Goal: Task Accomplishment & Management: Manage account settings

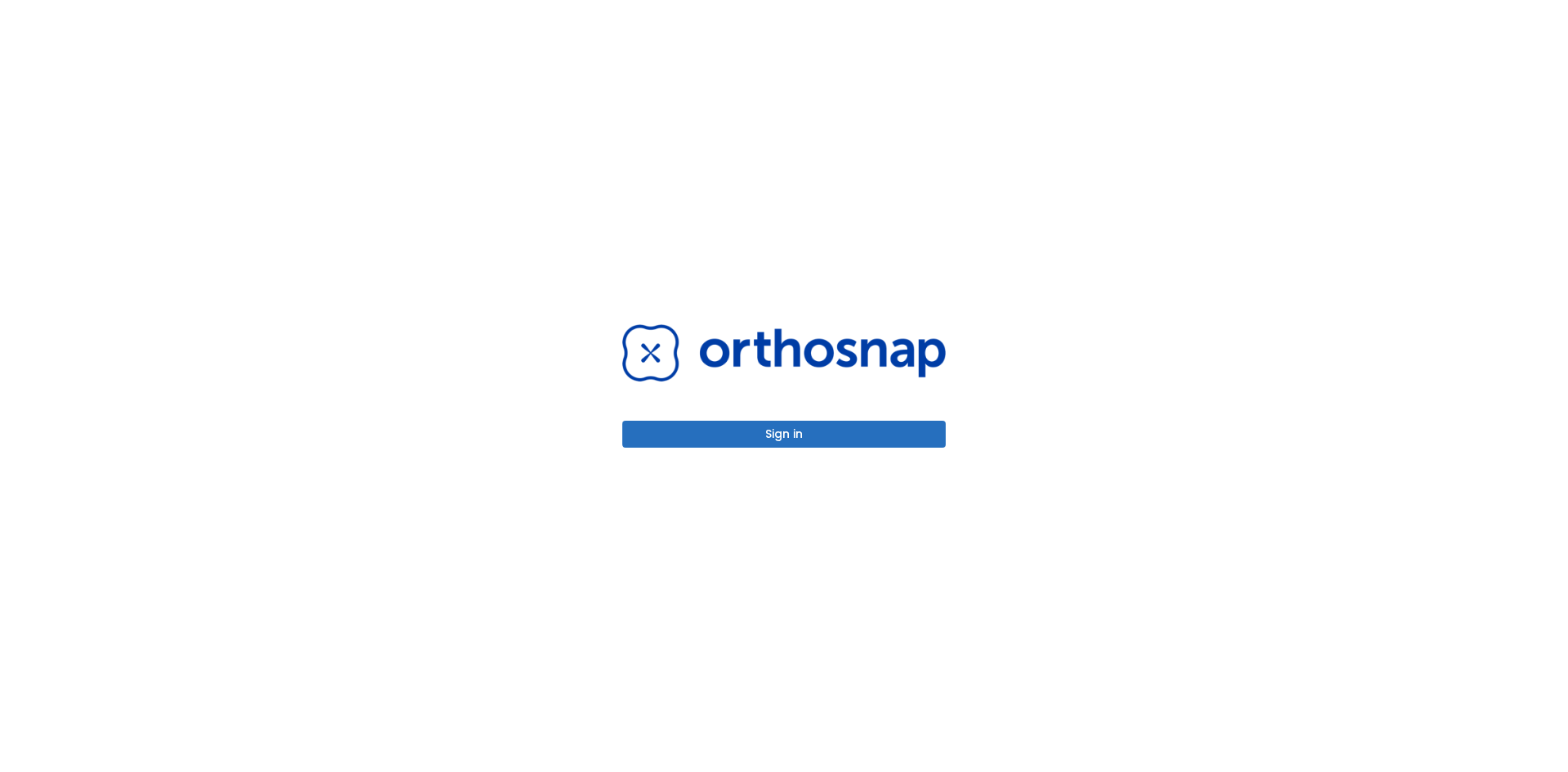
click at [697, 431] on button "Sign in" at bounding box center [784, 434] width 324 height 27
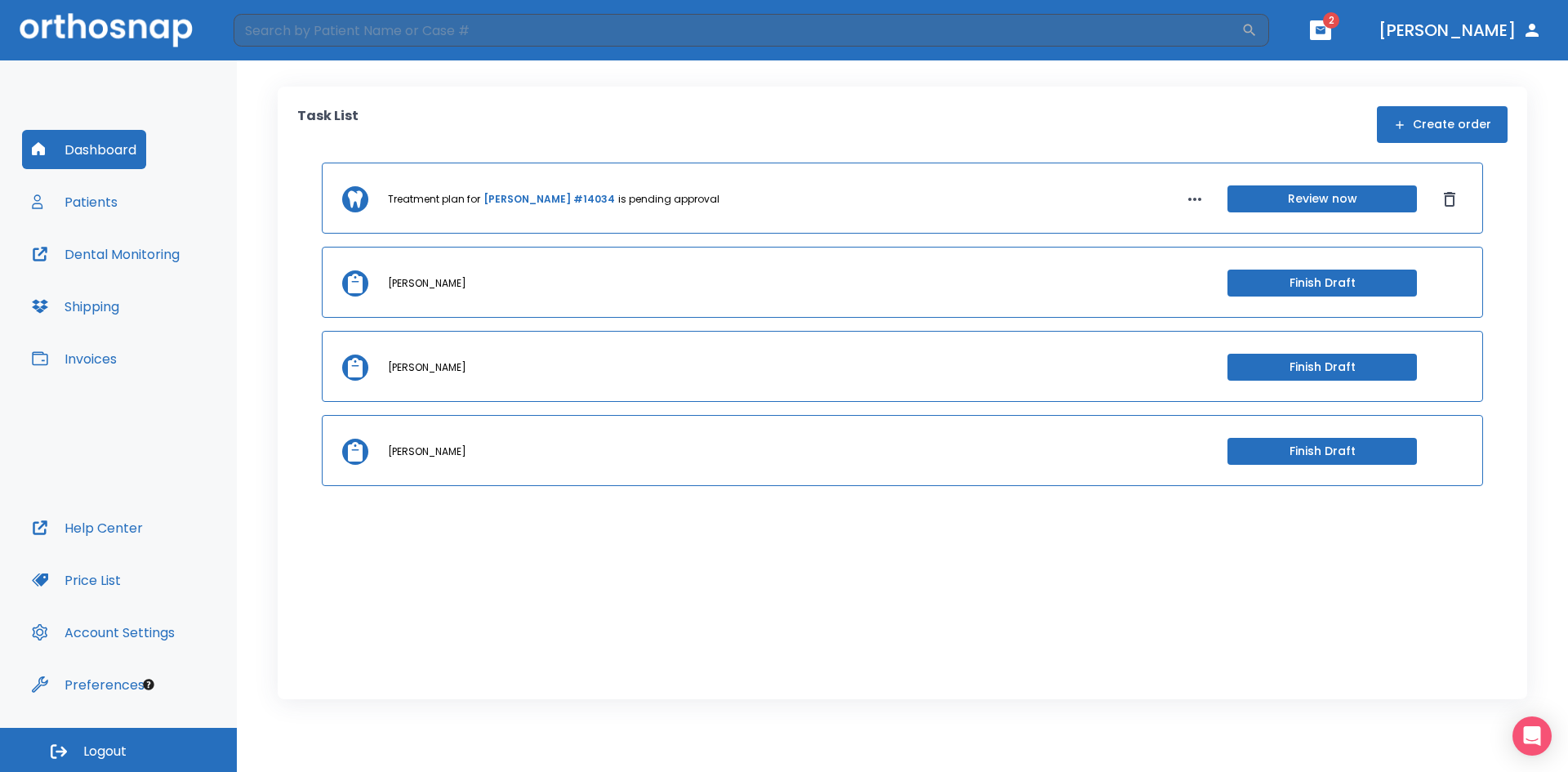
click at [81, 199] on button "Patients" at bounding box center [75, 202] width 105 height 39
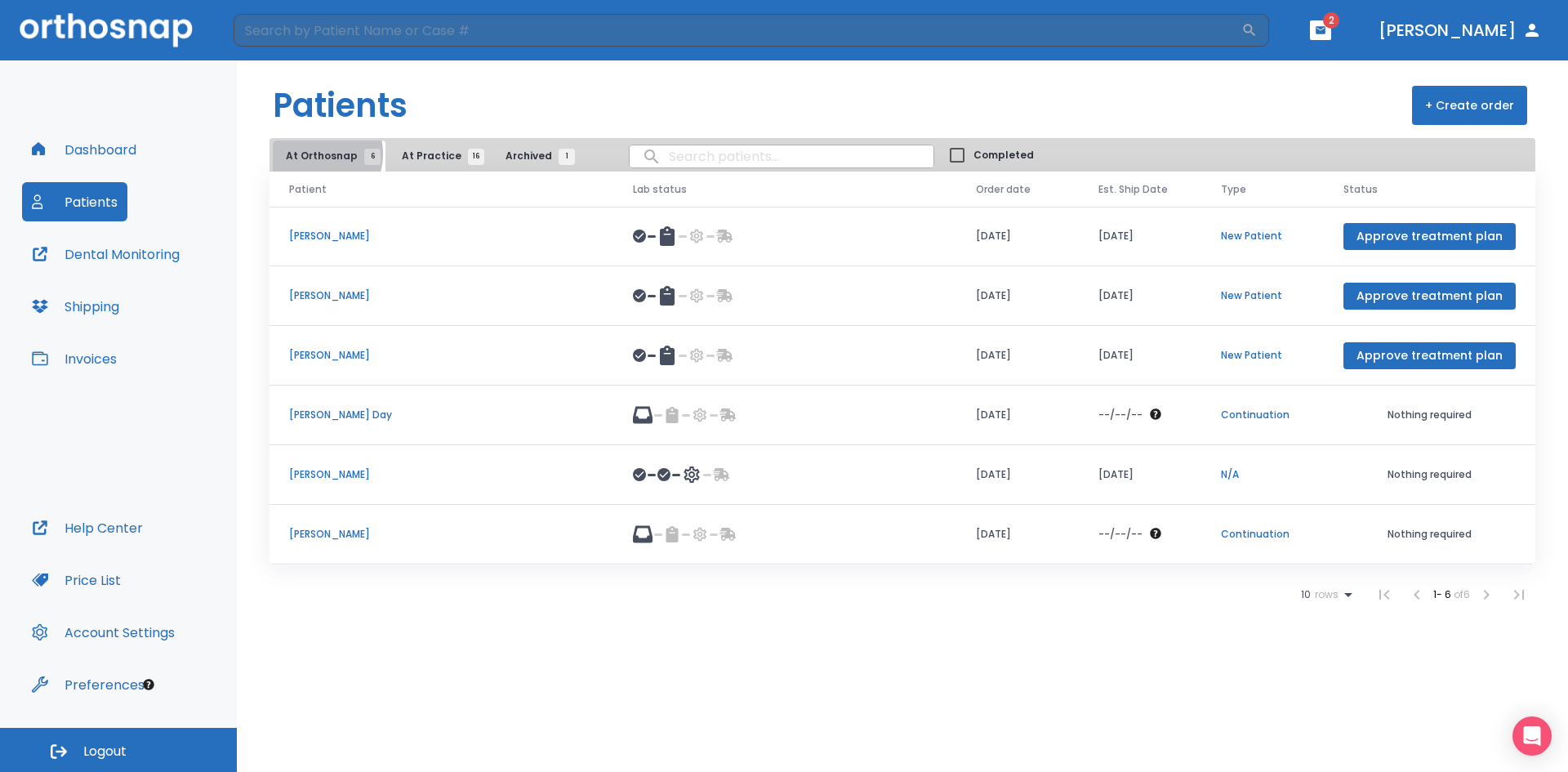
click at [311, 153] on span "At Orthosnap 6" at bounding box center [328, 156] width 86 height 15
click at [1488, 594] on li at bounding box center [1486, 594] width 33 height 33
click at [1516, 591] on li at bounding box center [1519, 594] width 33 height 33
click at [431, 146] on button "At Practice 16" at bounding box center [438, 156] width 101 height 31
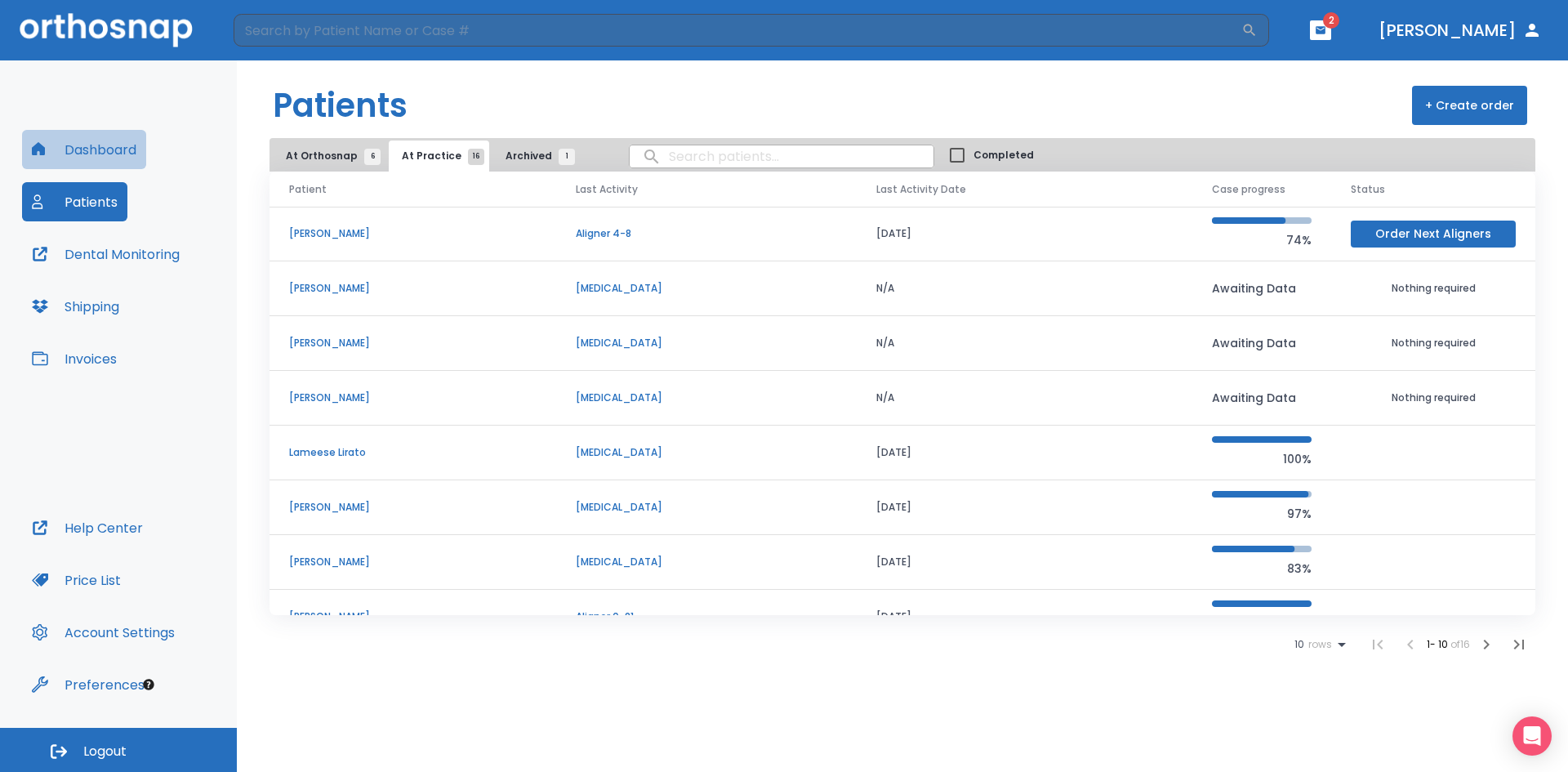
click at [95, 142] on button "Dashboard" at bounding box center [84, 149] width 125 height 39
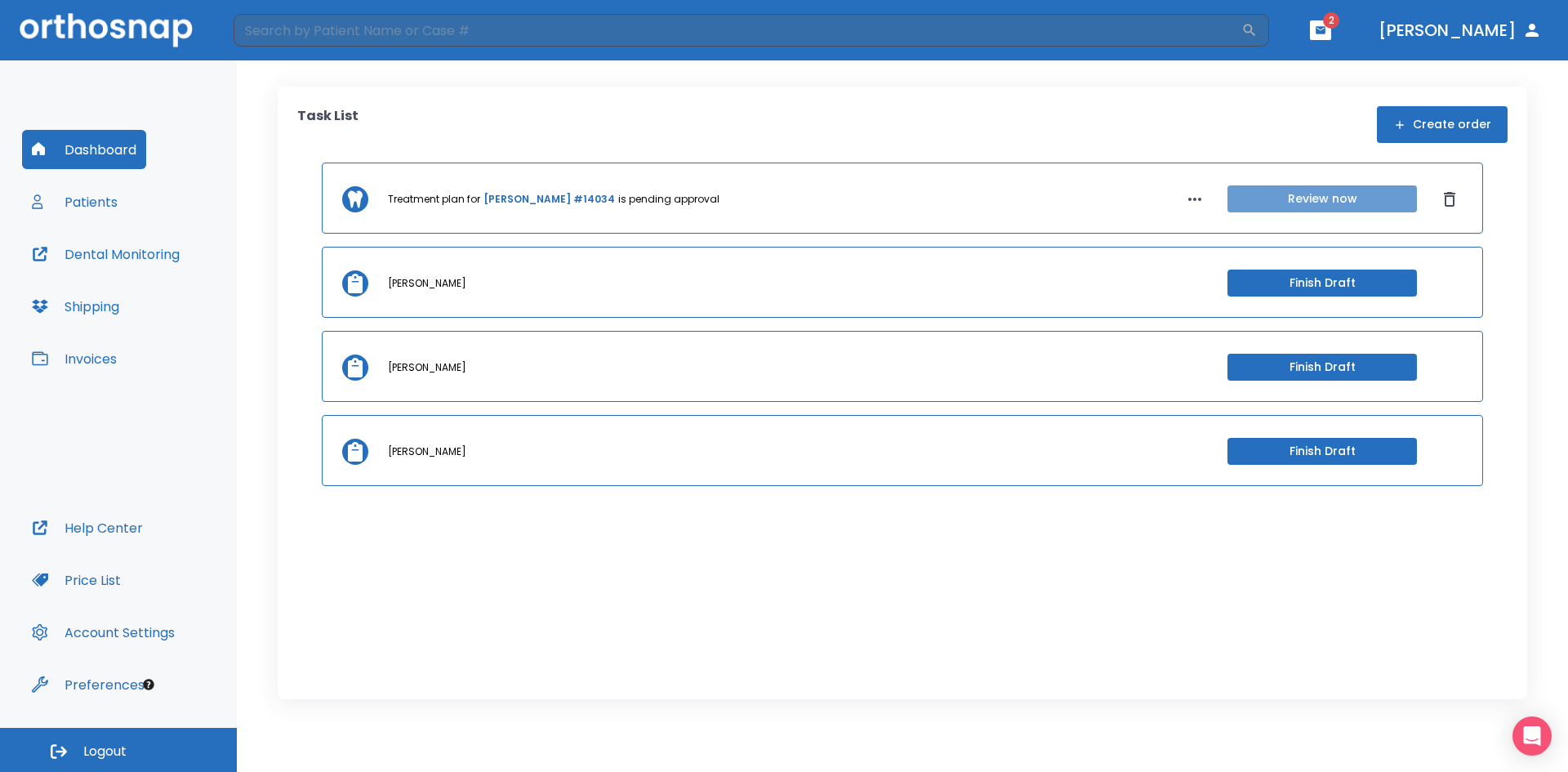
click at [1334, 197] on button "Review now" at bounding box center [1322, 198] width 189 height 27
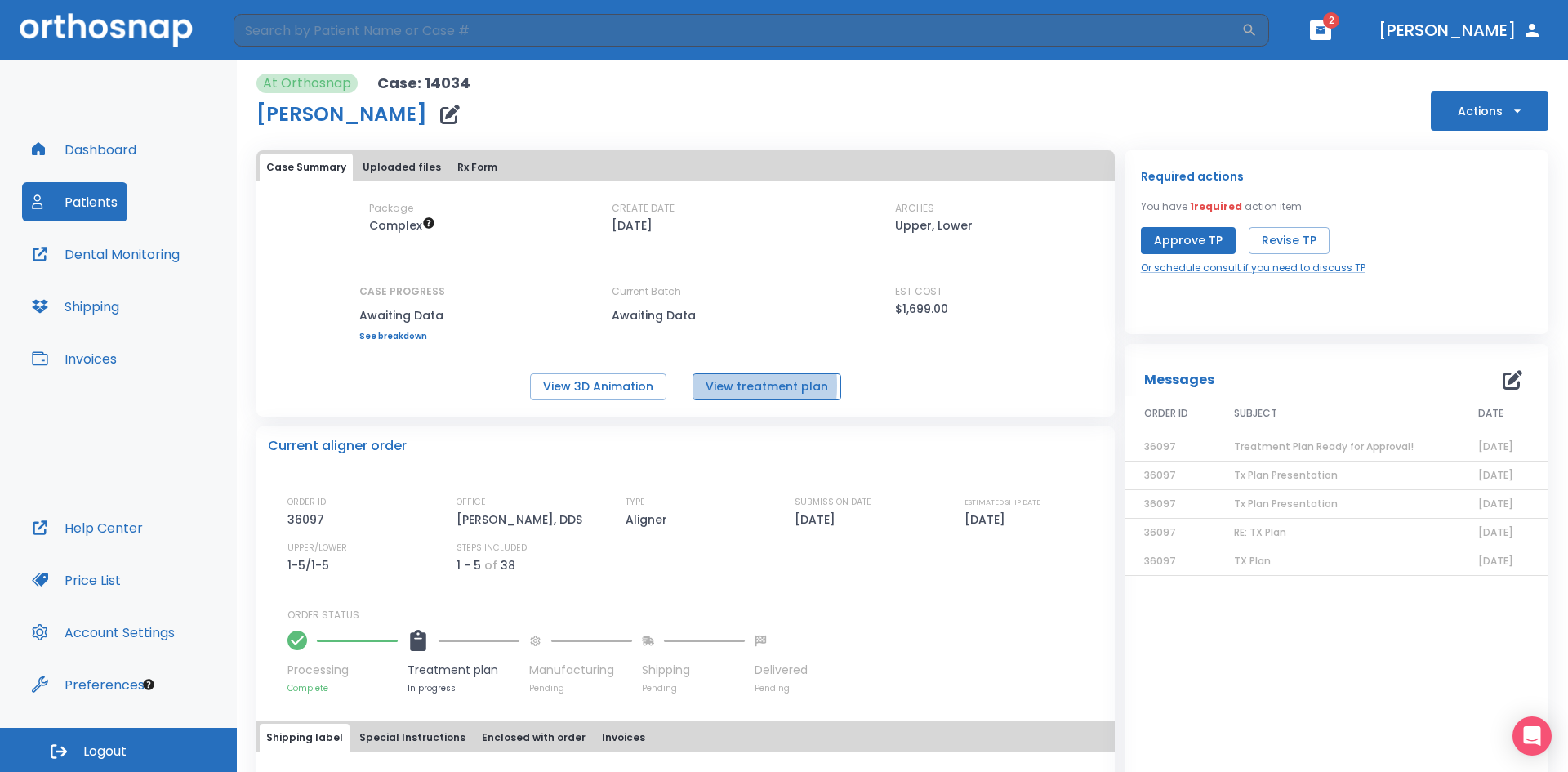
click at [696, 385] on button "View treatment plan" at bounding box center [767, 387] width 149 height 27
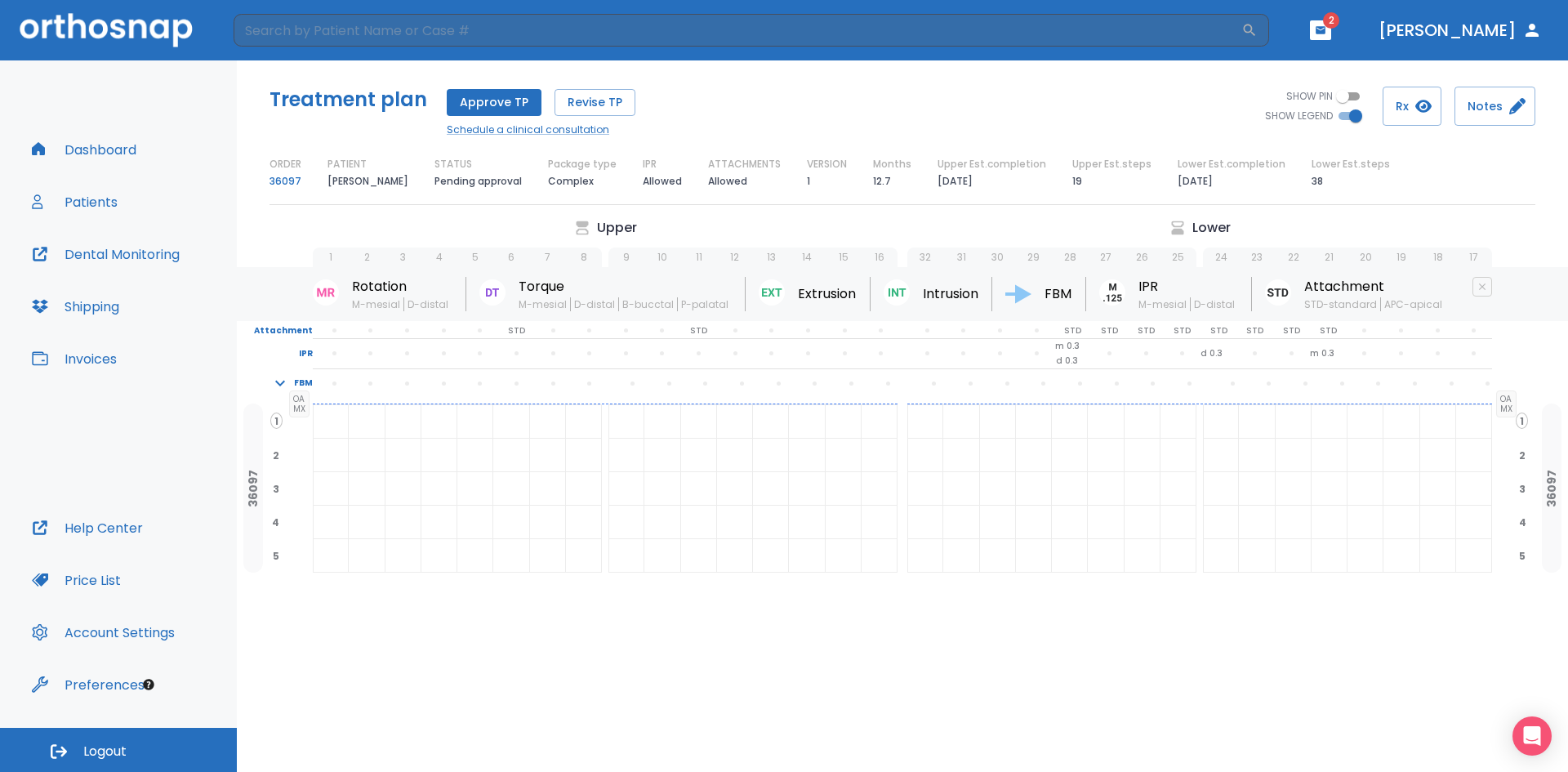
click at [469, 105] on button "Approve TP" at bounding box center [494, 102] width 95 height 27
click at [1413, 103] on button "Rx" at bounding box center [1412, 106] width 59 height 39
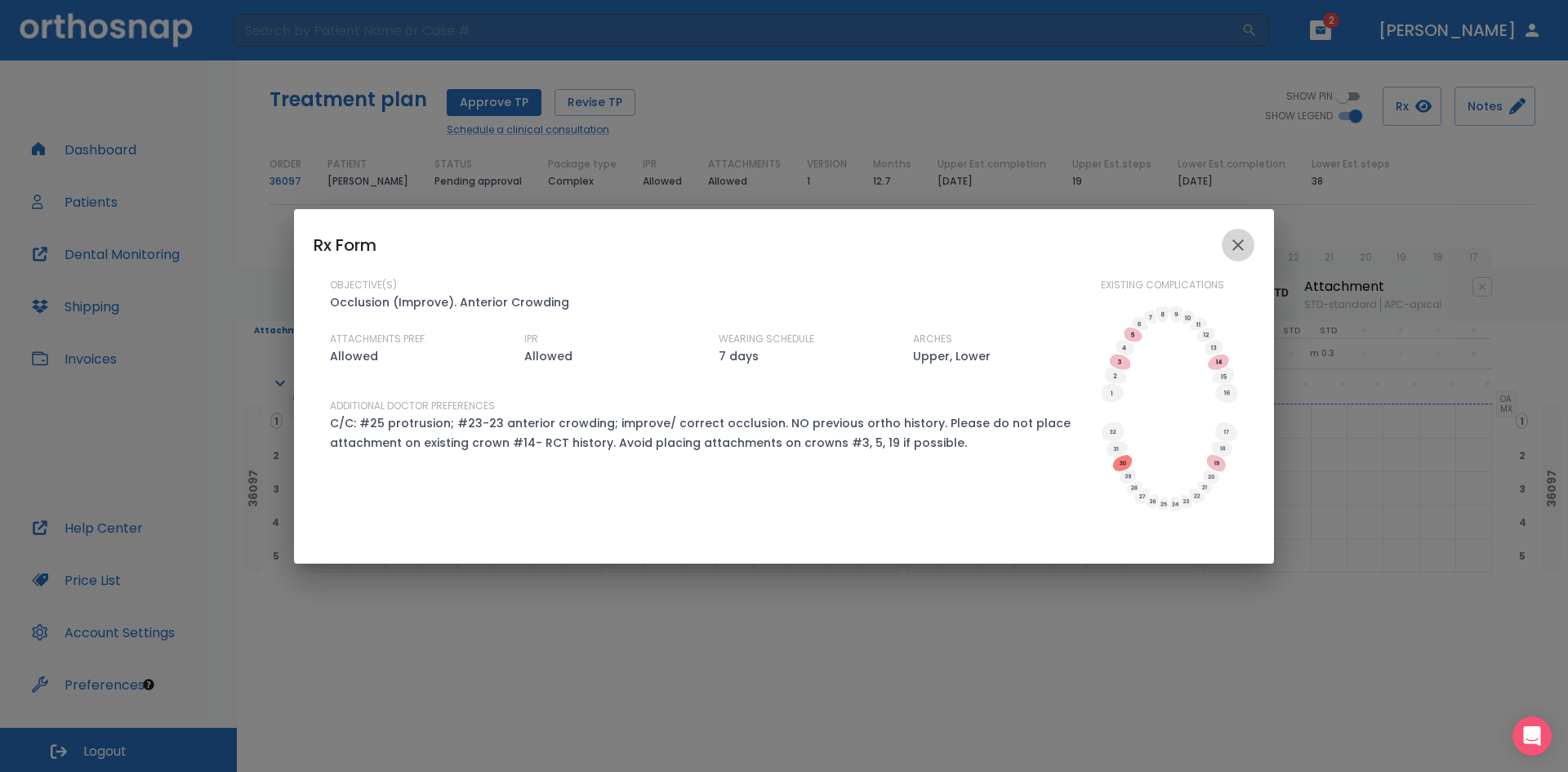
click at [1236, 245] on icon "close" at bounding box center [1238, 245] width 20 height 20
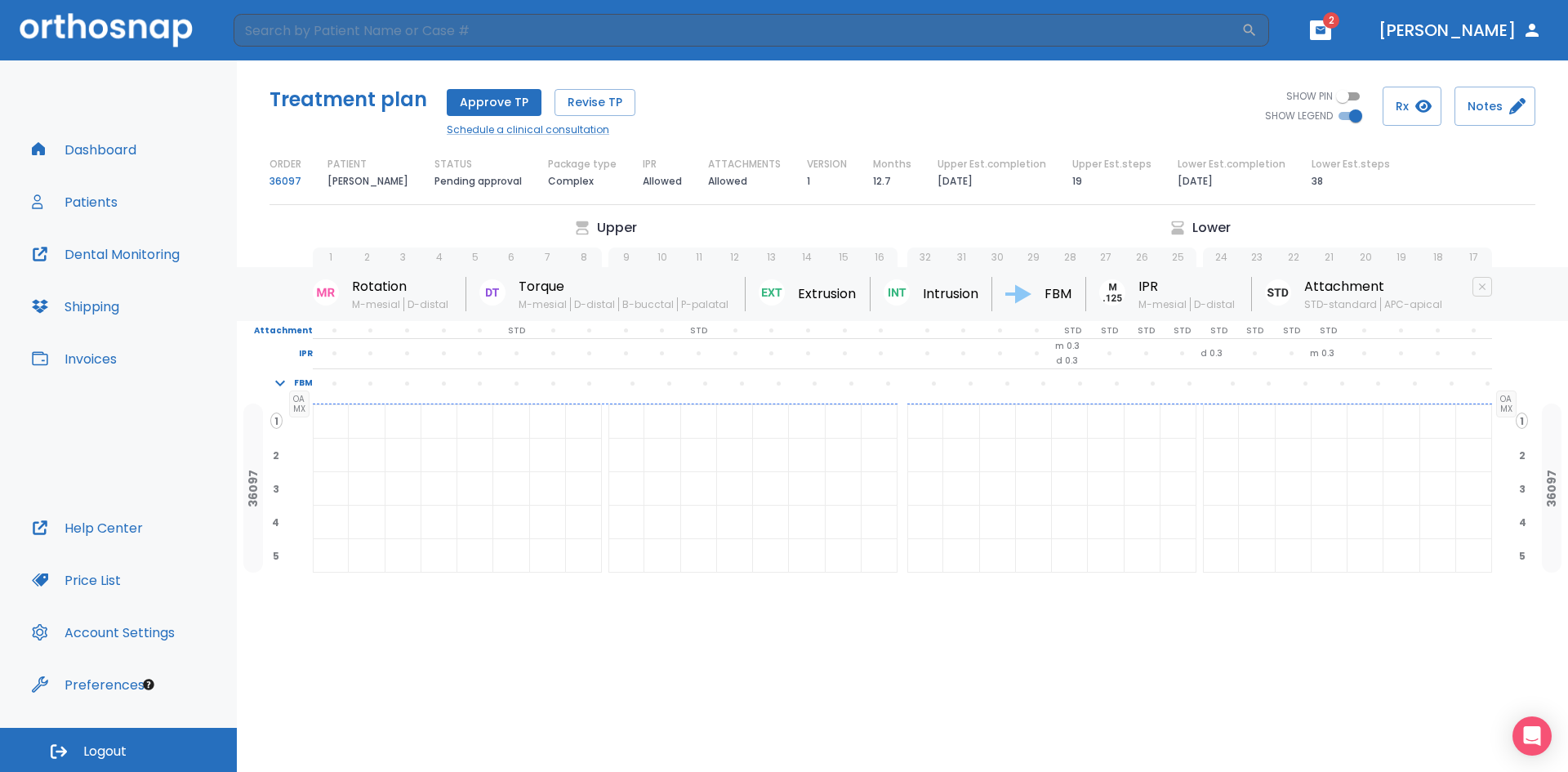
click at [111, 146] on button "Dashboard" at bounding box center [84, 149] width 125 height 39
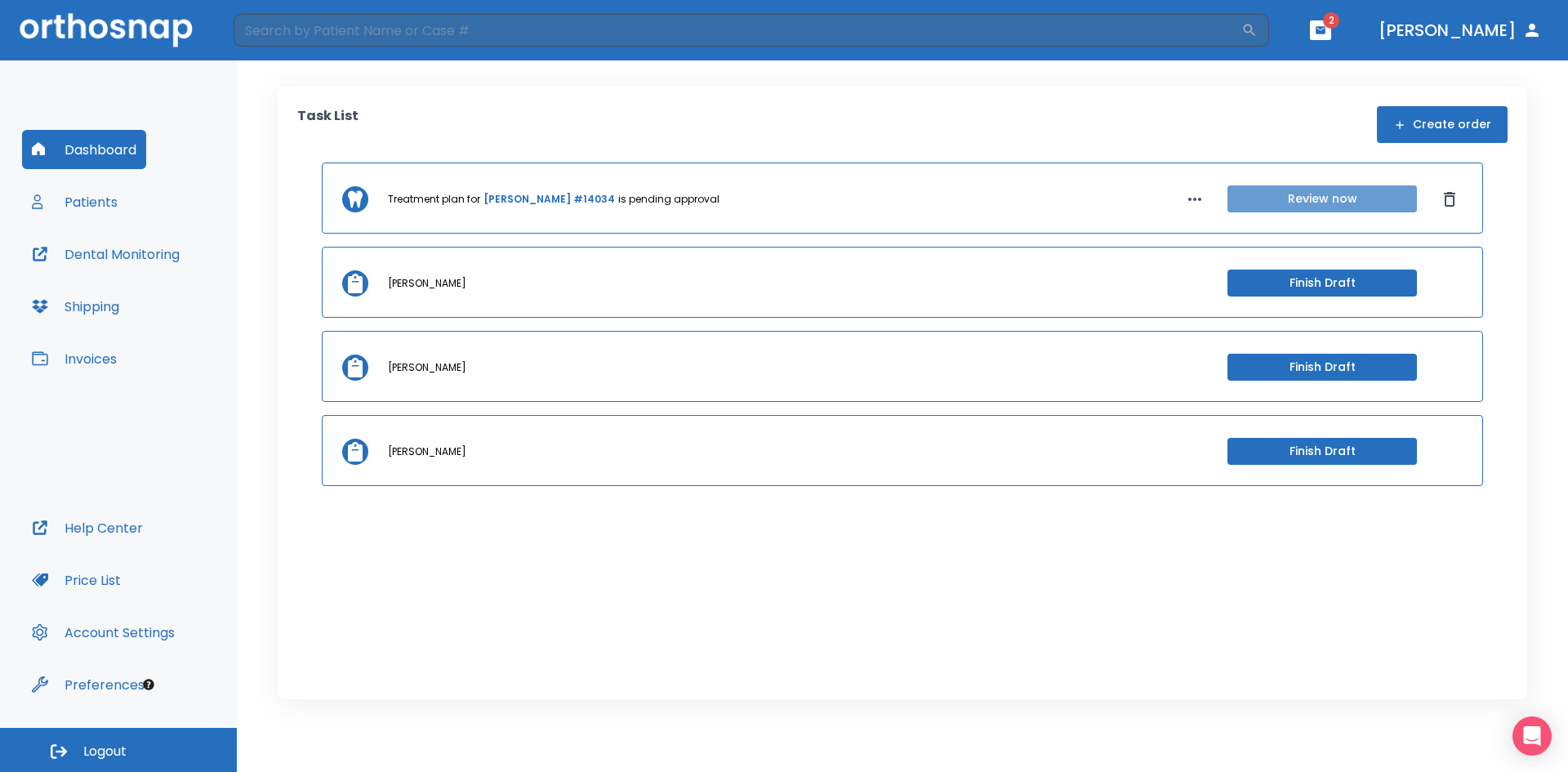
click at [1371, 195] on button "Review now" at bounding box center [1322, 198] width 189 height 27
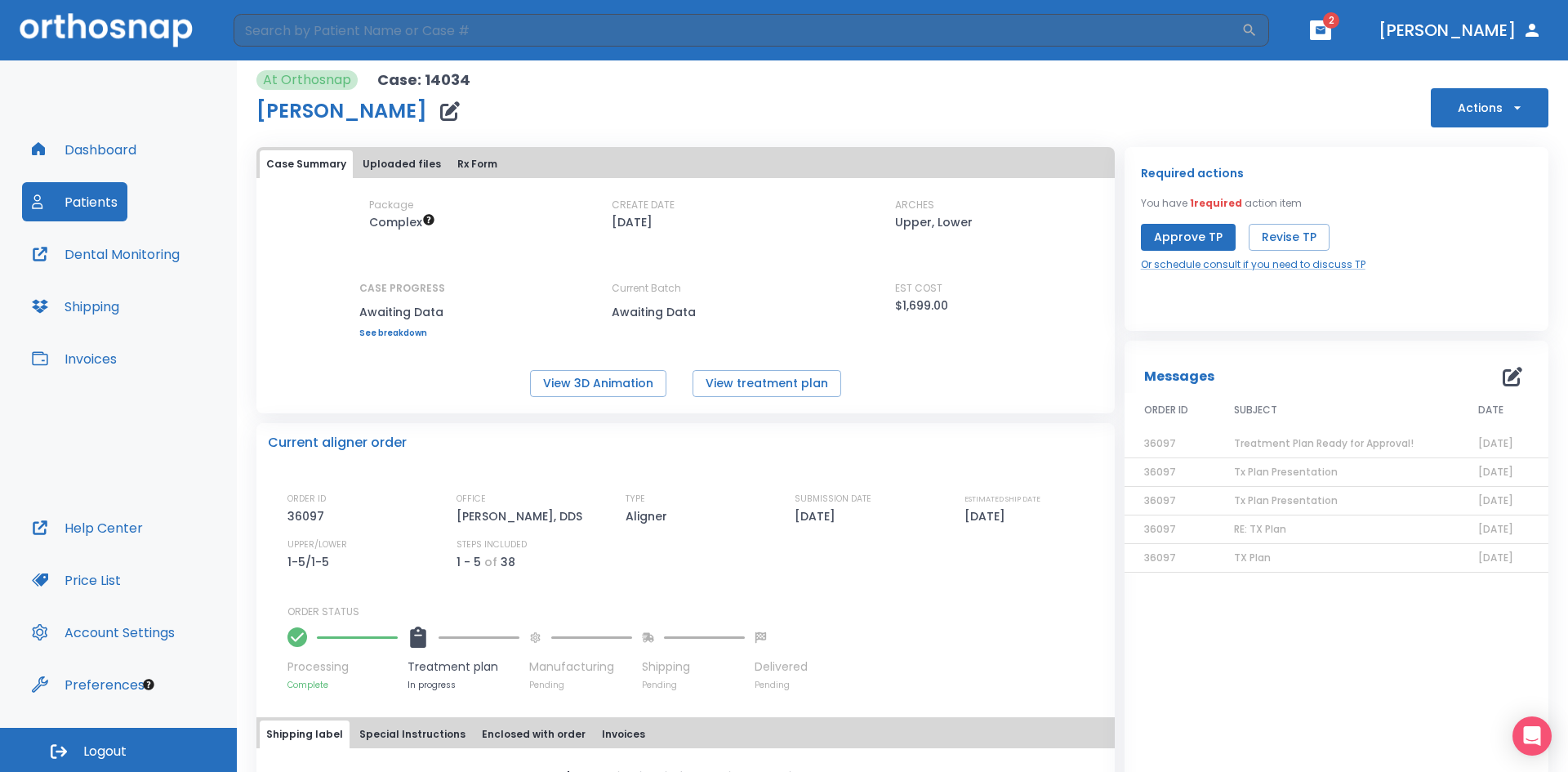
scroll to position [5, 0]
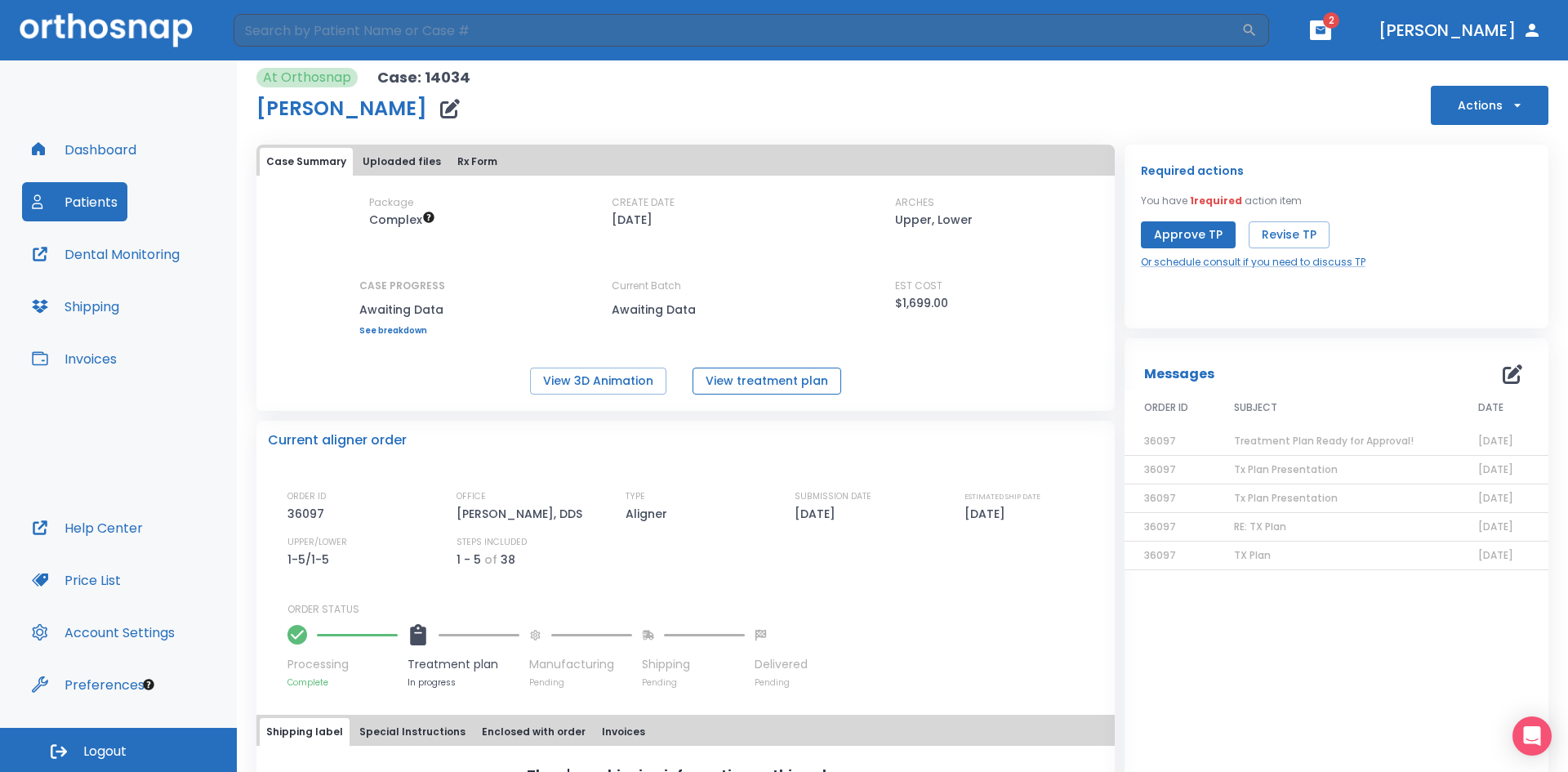
click at [724, 382] on button "View treatment plan" at bounding box center [767, 381] width 149 height 27
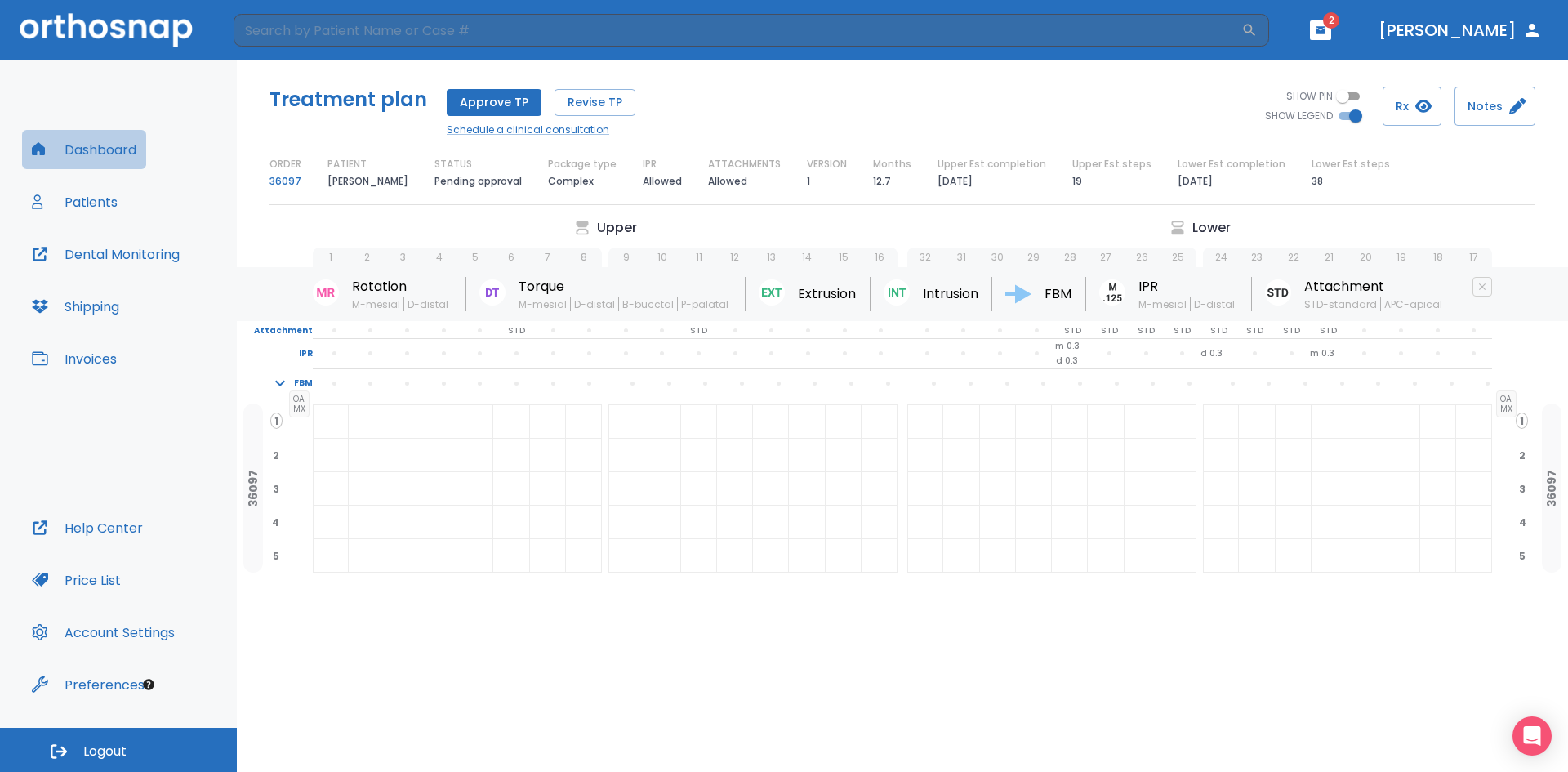
click at [74, 151] on button "Dashboard" at bounding box center [84, 149] width 125 height 39
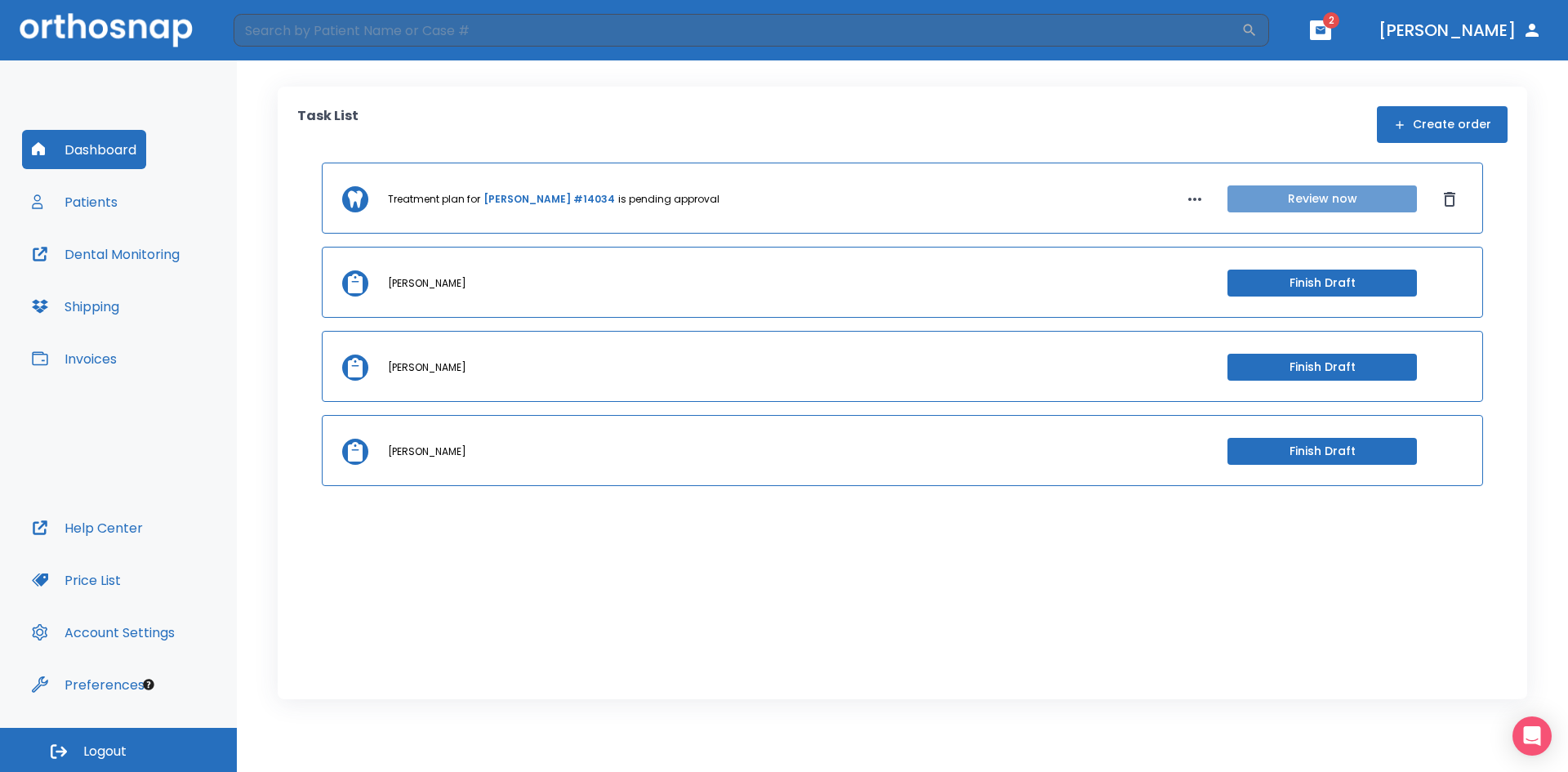
click at [1323, 196] on button "Review now" at bounding box center [1322, 198] width 189 height 27
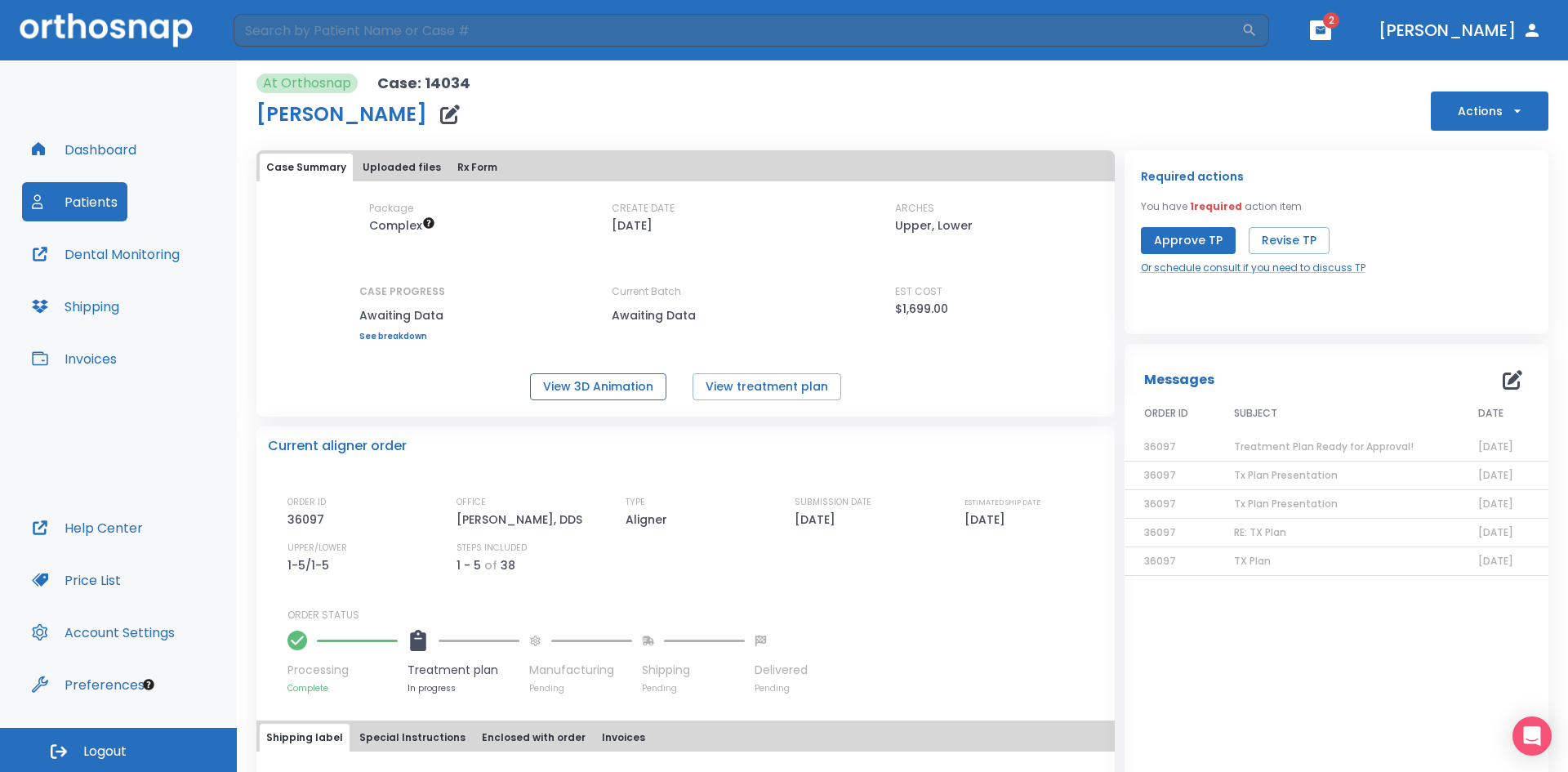
click at [594, 384] on button "View 3D Animation" at bounding box center [598, 387] width 136 height 27
